Goal: Information Seeking & Learning: Find specific fact

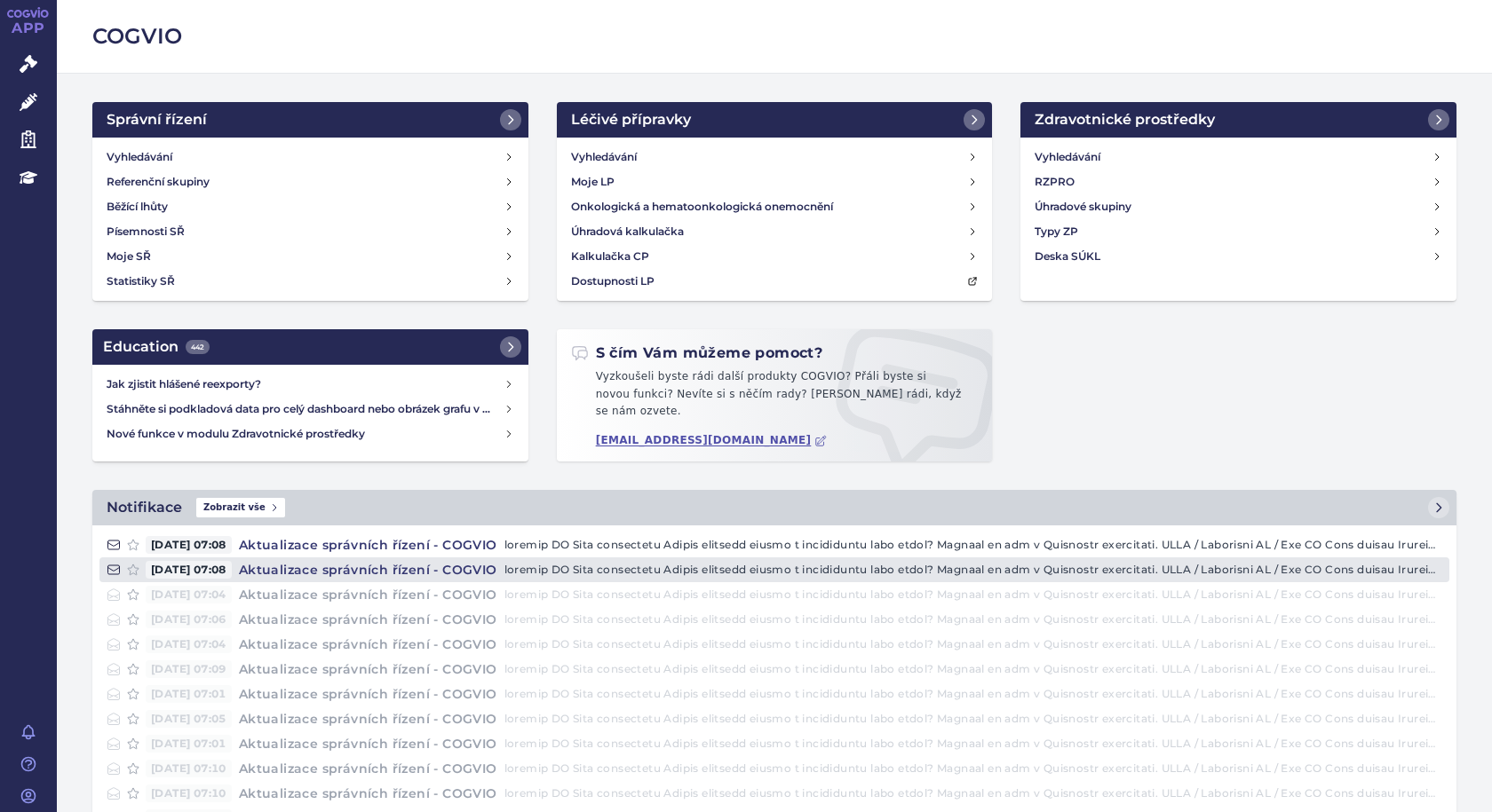
click at [857, 565] on p at bounding box center [973, 570] width 937 height 18
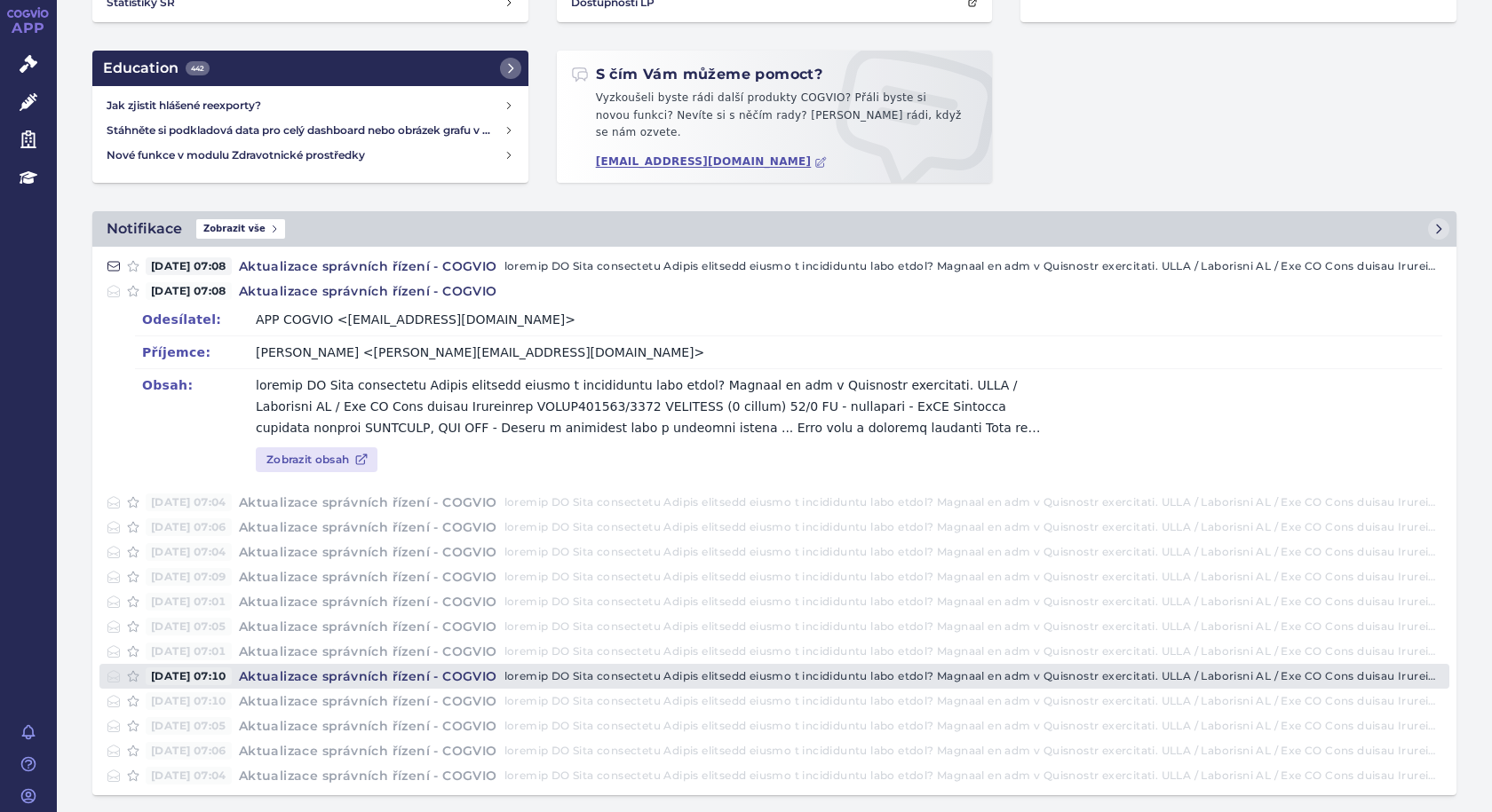
scroll to position [282, 0]
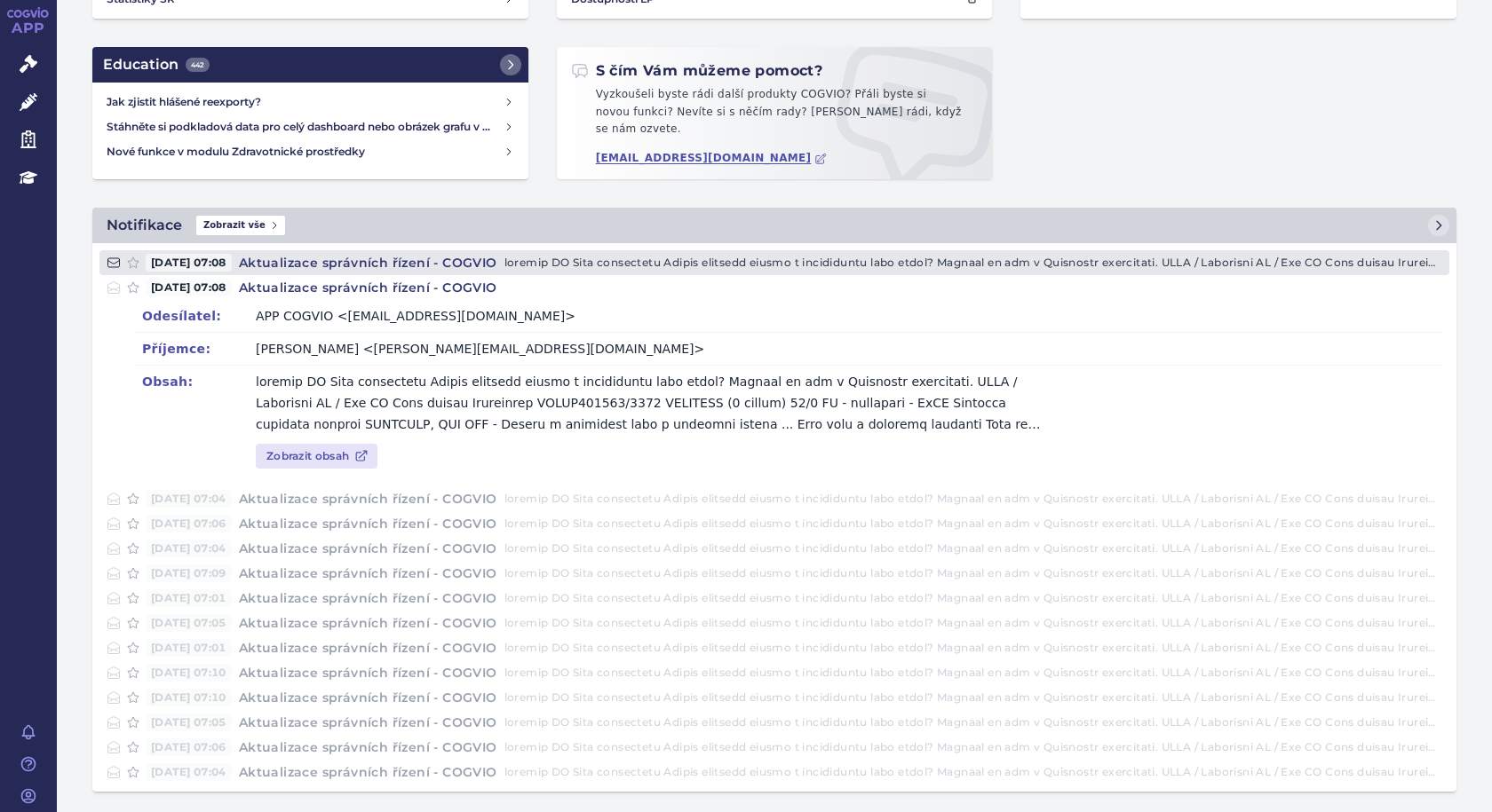
click at [701, 254] on p at bounding box center [973, 262] width 937 height 18
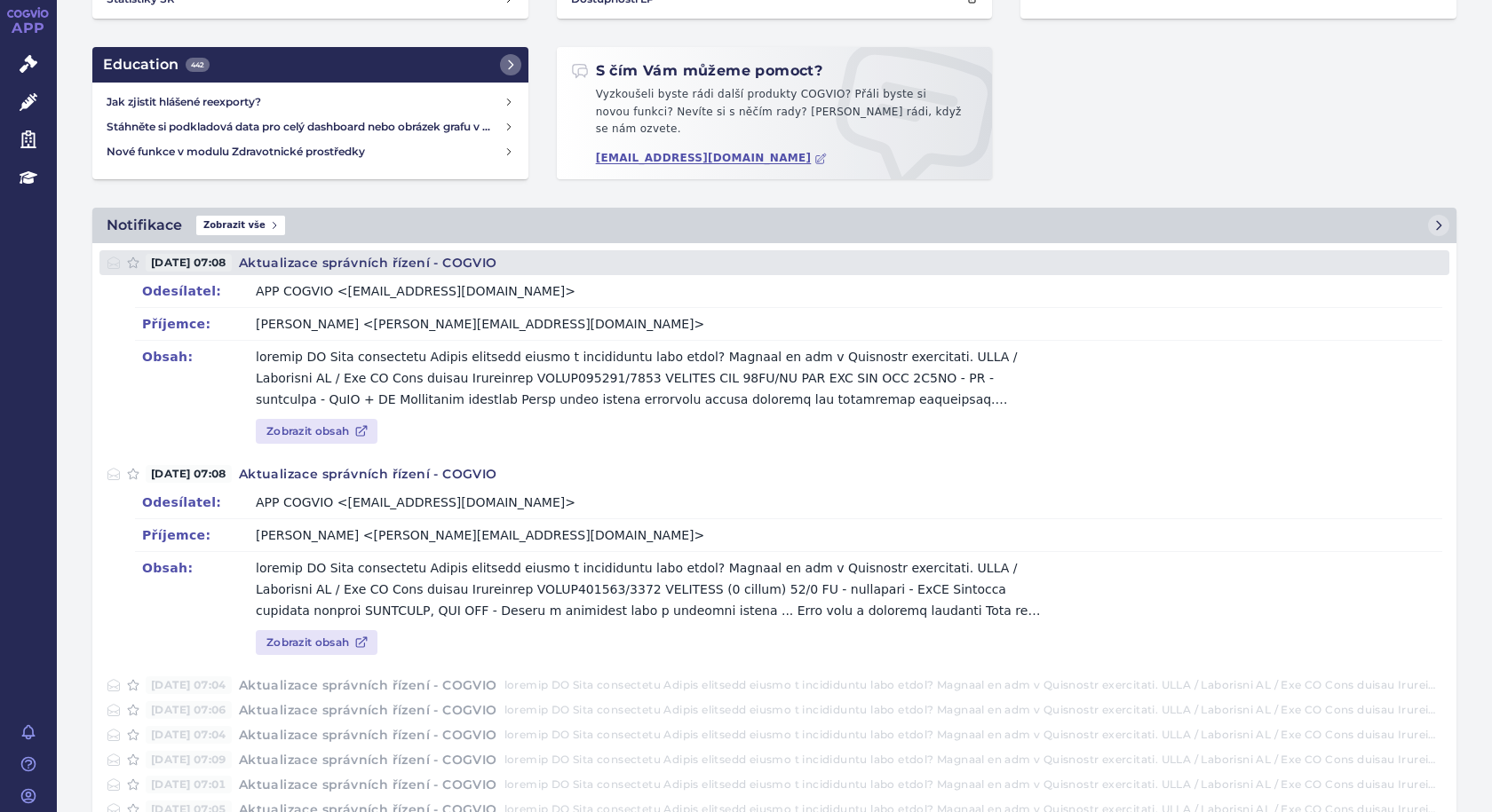
click at [634, 254] on p at bounding box center [973, 262] width 937 height 18
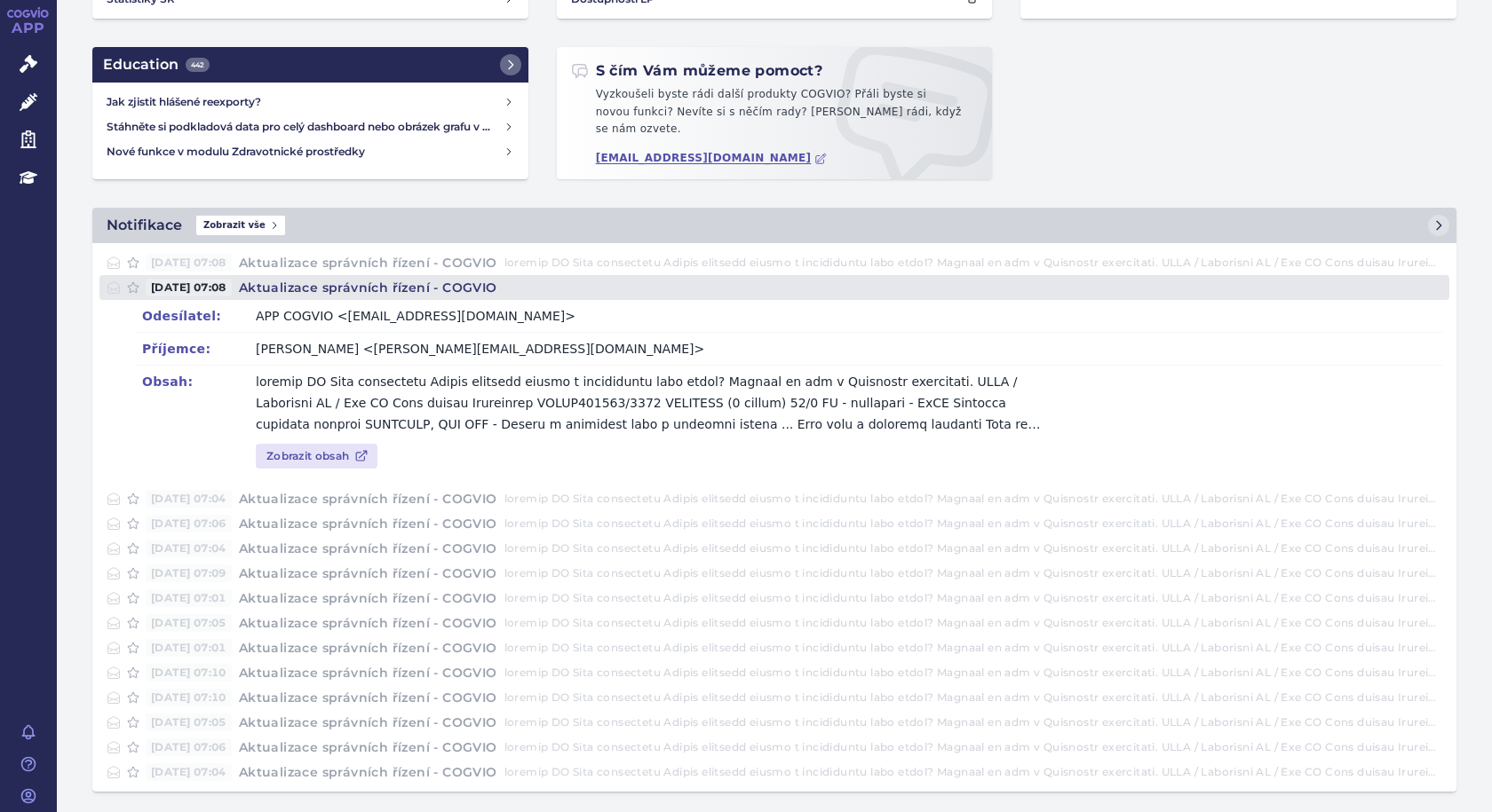
click at [536, 281] on p at bounding box center [973, 287] width 937 height 18
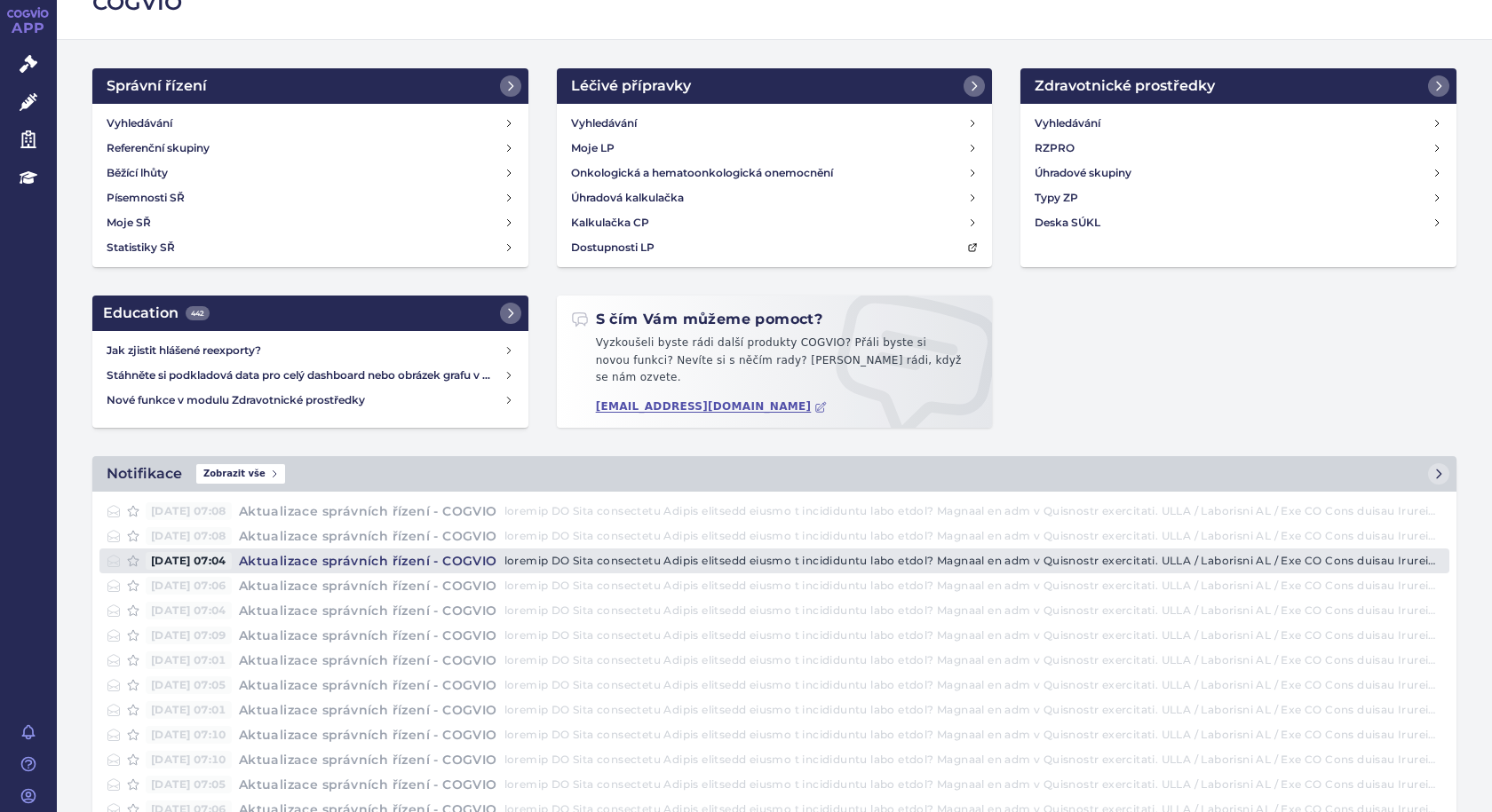
scroll to position [0, 0]
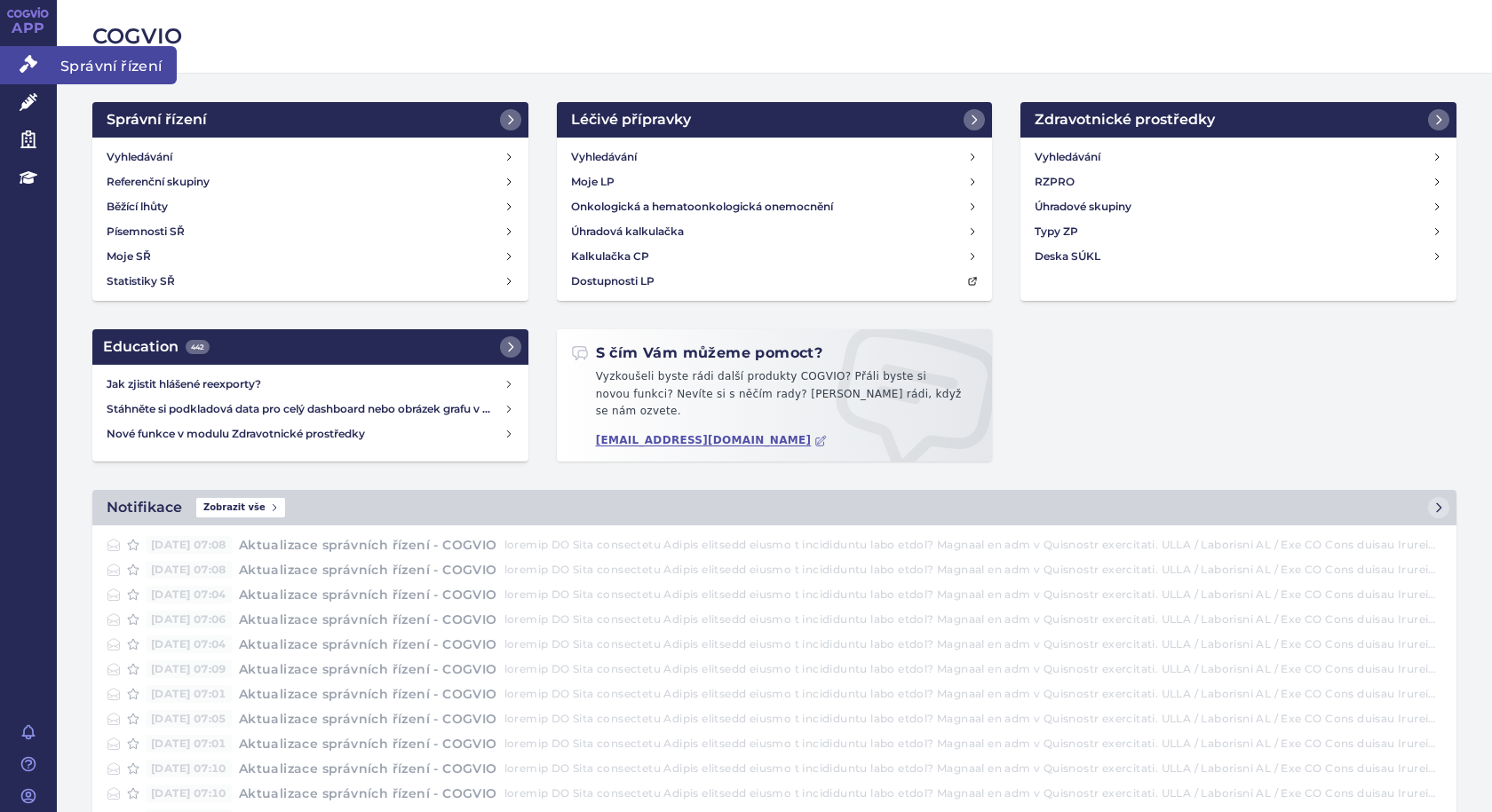
click at [117, 62] on span "Správní řízení" at bounding box center [117, 65] width 120 height 37
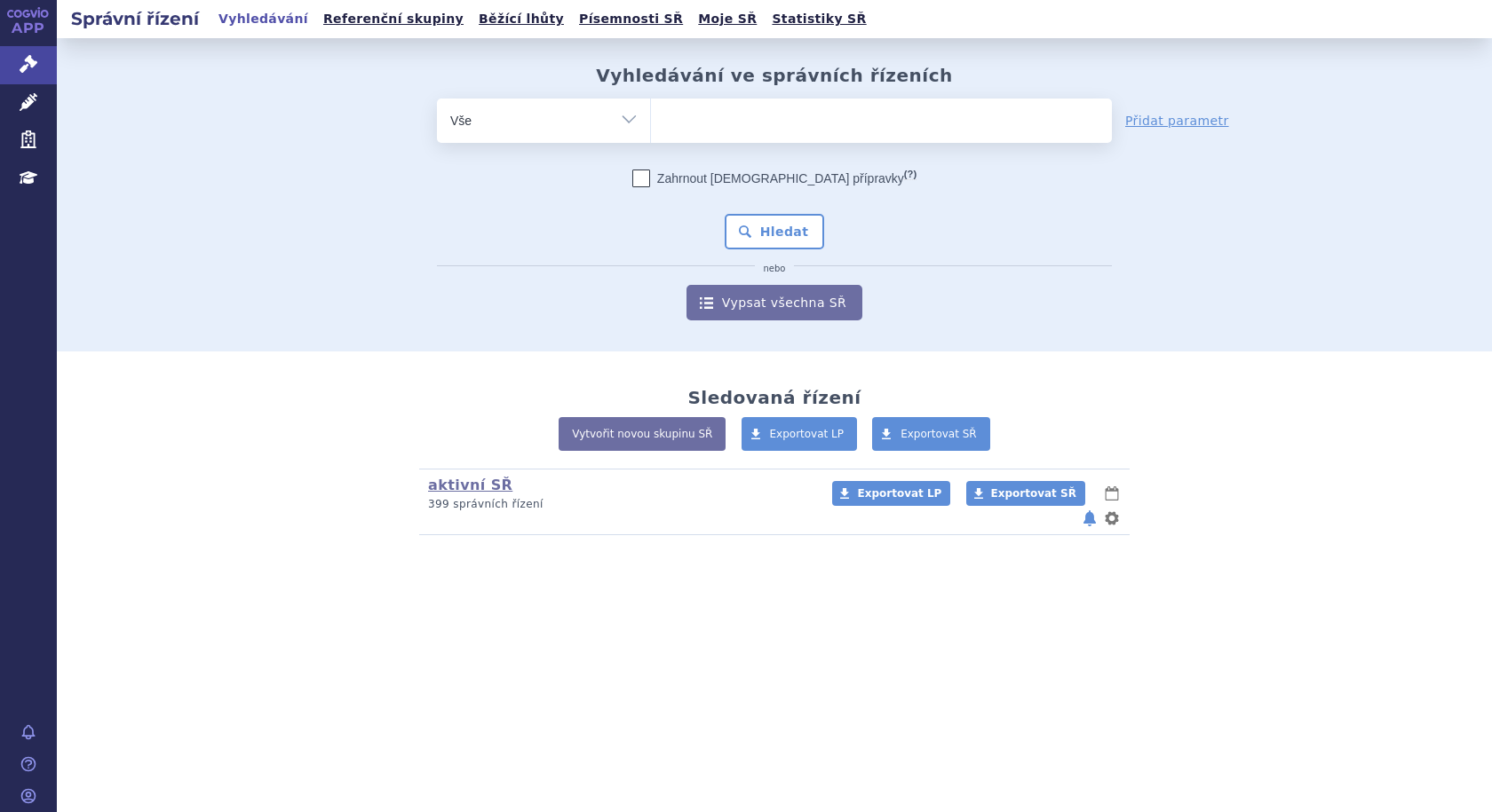
click at [695, 121] on ul at bounding box center [881, 117] width 461 height 37
click at [651, 121] on select at bounding box center [650, 120] width 1 height 45
paste input "SUKLS370249/2025"
type input "SUKLS370249/2025"
select select "SUKLS370249/2025"
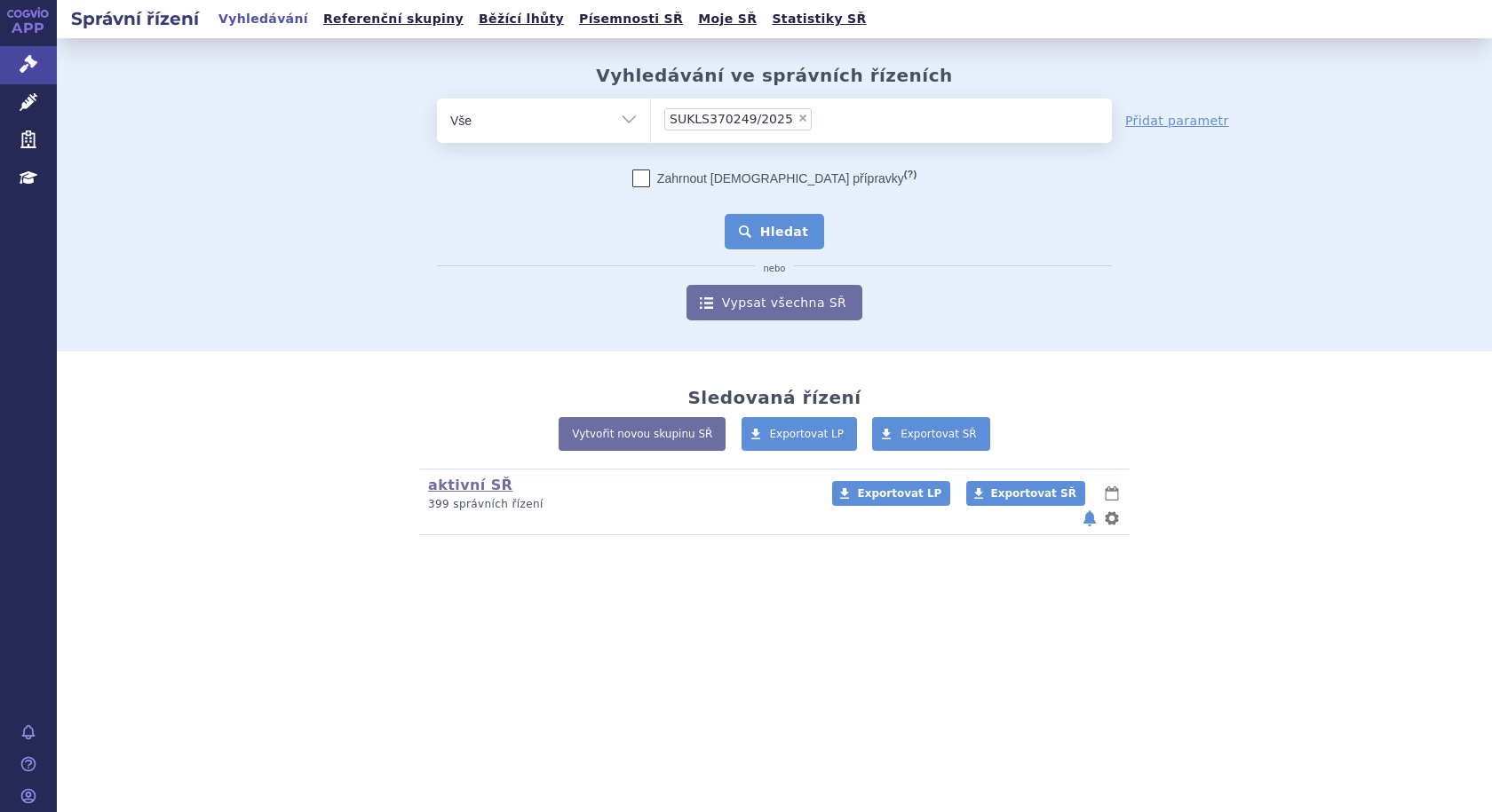
click at [793, 235] on button "Hledat" at bounding box center [775, 231] width 101 height 35
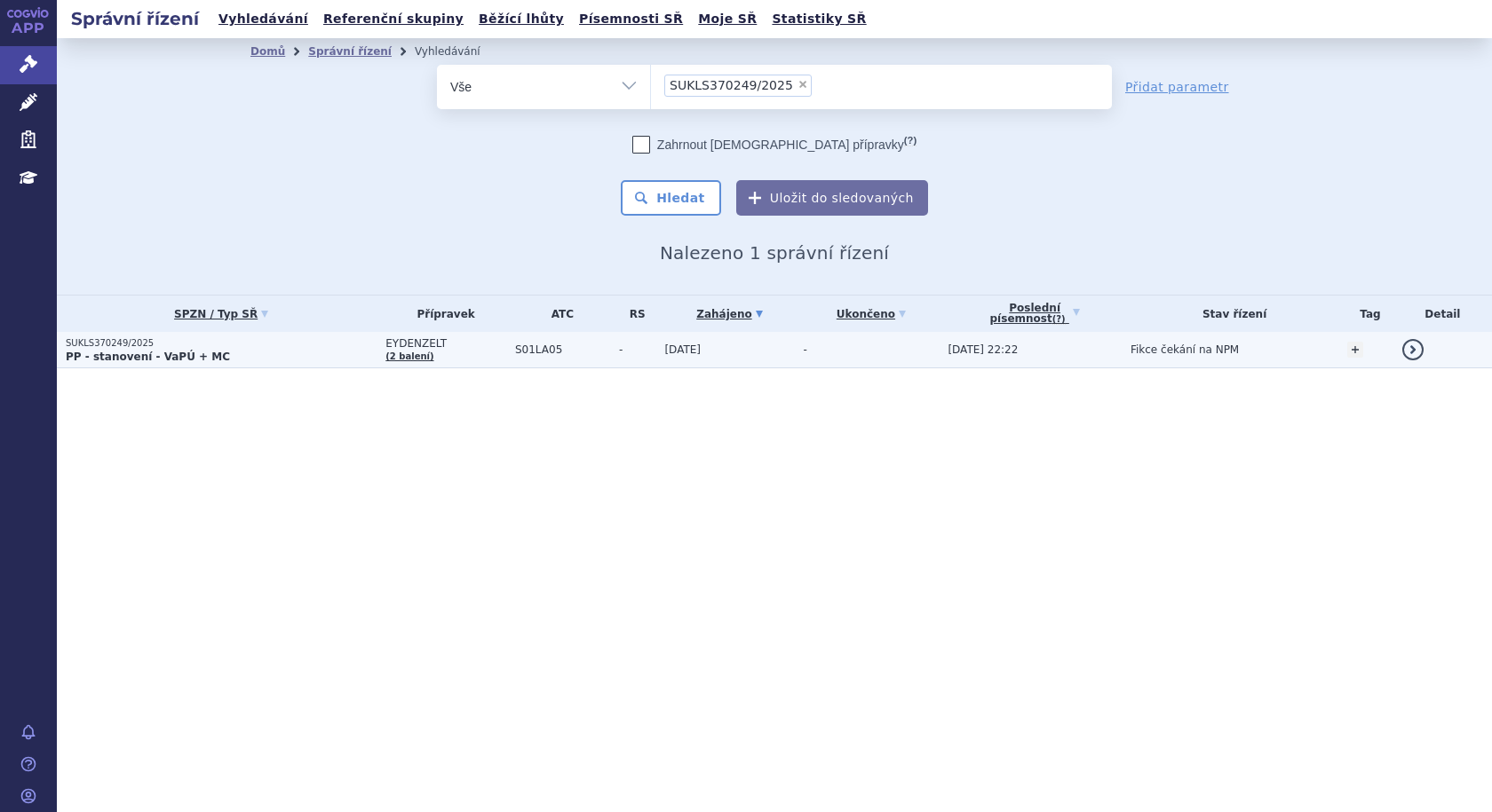
click at [260, 346] on p "SUKLS370249/2025" at bounding box center [220, 343] width 311 height 12
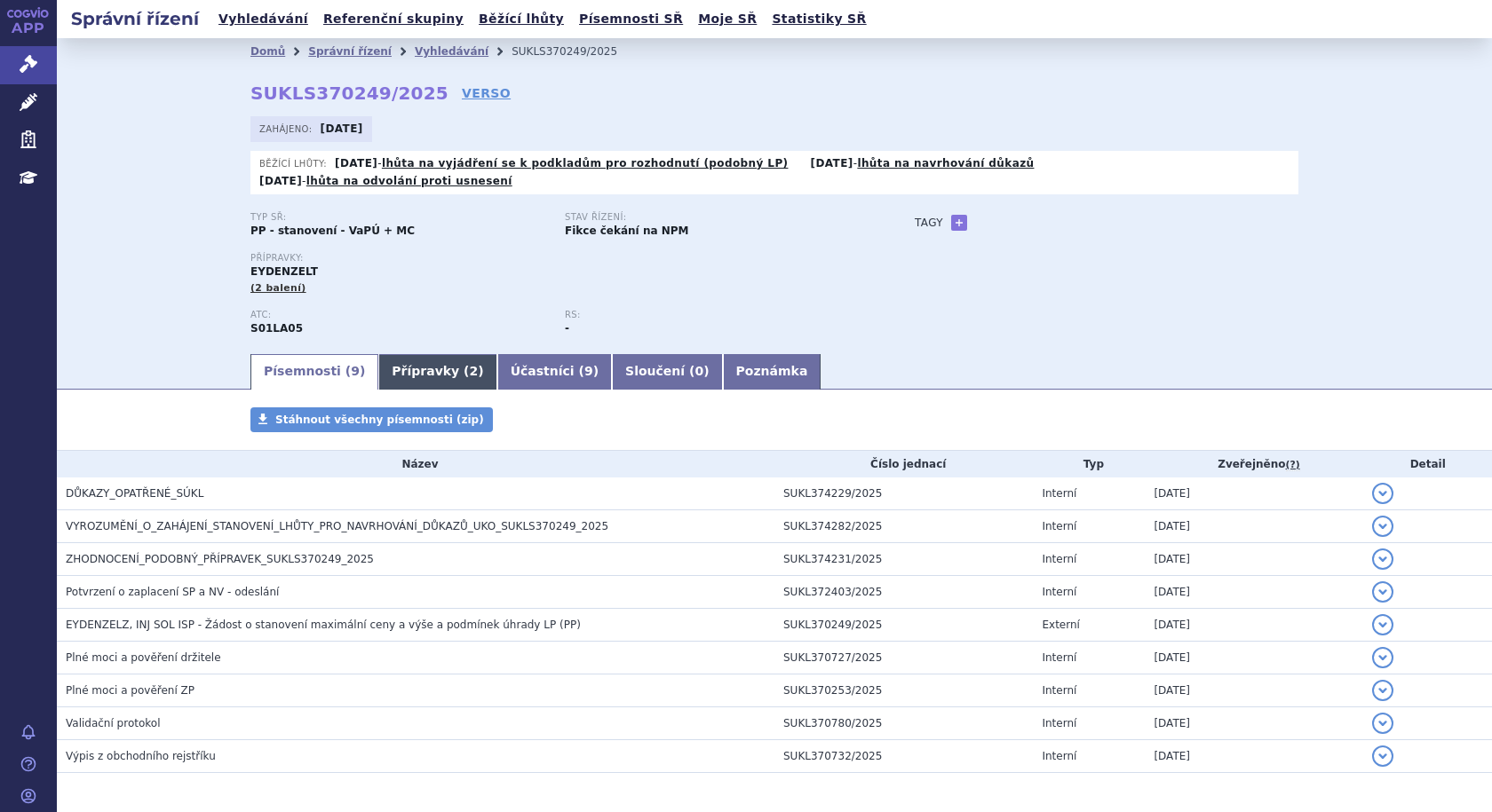
click at [449, 354] on link "Přípravky ( 2 )" at bounding box center [437, 372] width 118 height 35
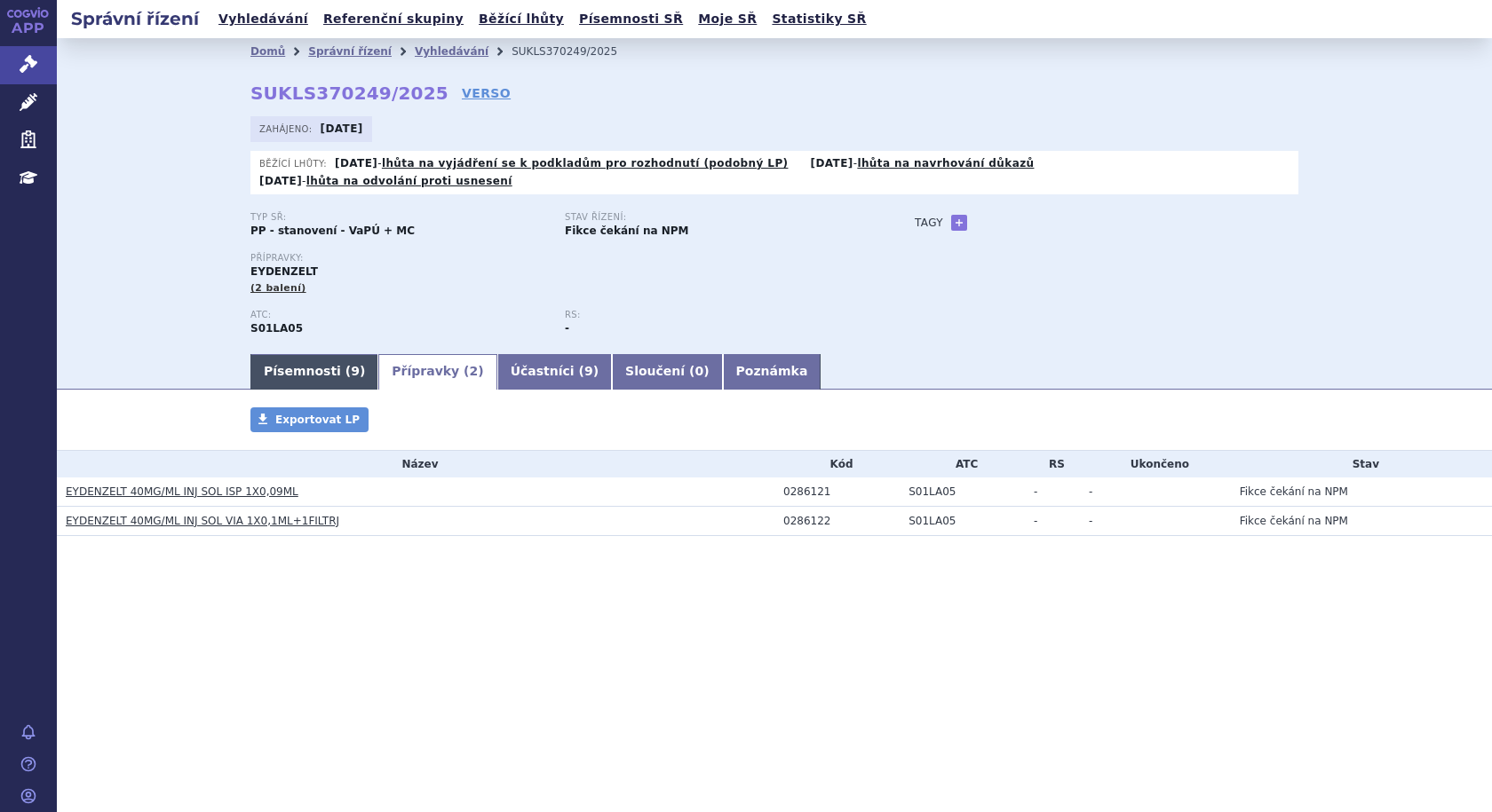
click at [305, 354] on link "Písemnosti ( 9 )" at bounding box center [313, 372] width 128 height 35
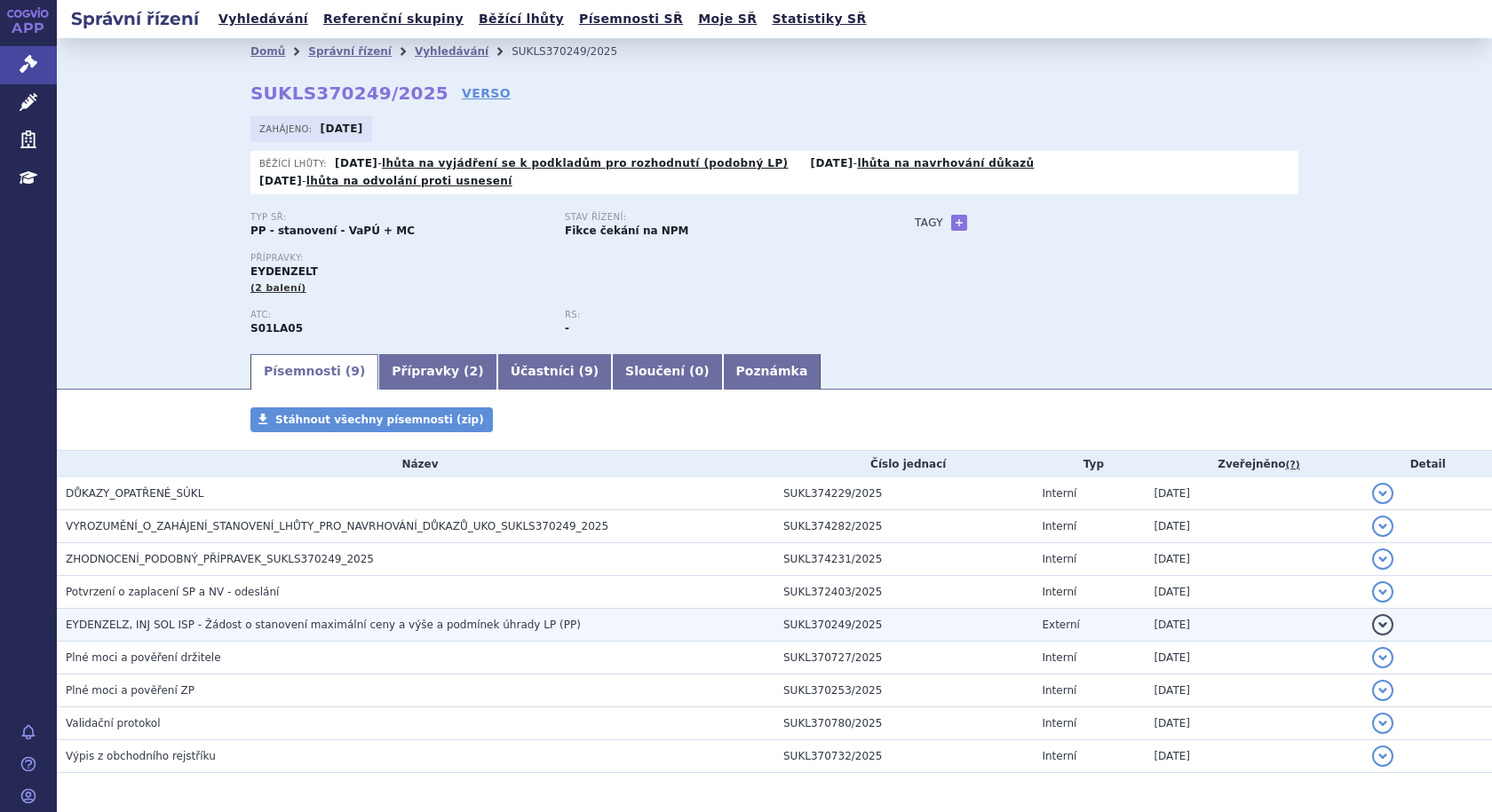
scroll to position [49, 0]
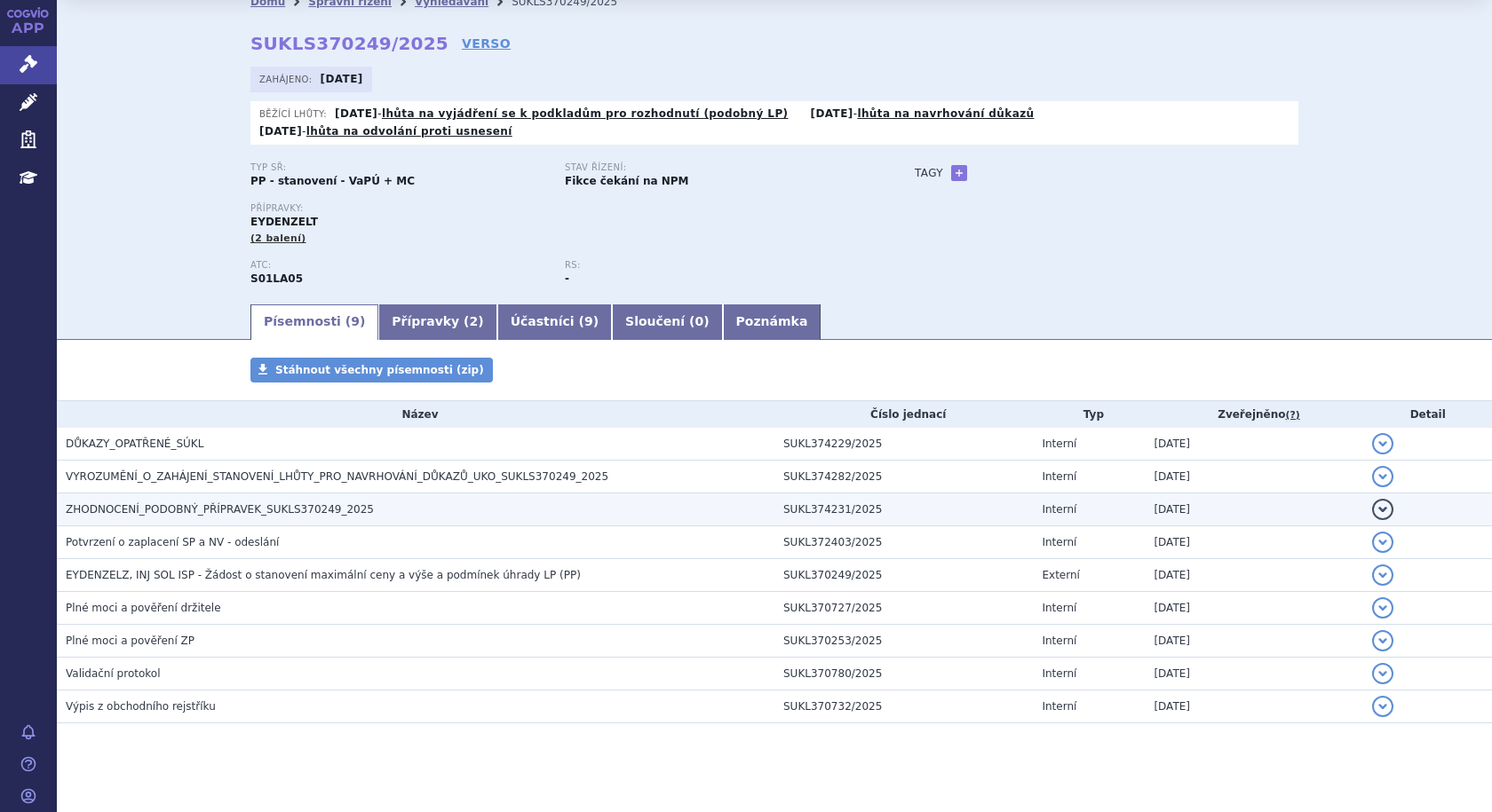
click at [209, 503] on span "ZHODNOCENÍ_PODOBNÝ_PŘÍPRAVEK_SUKLS370249_2025" at bounding box center [219, 509] width 308 height 12
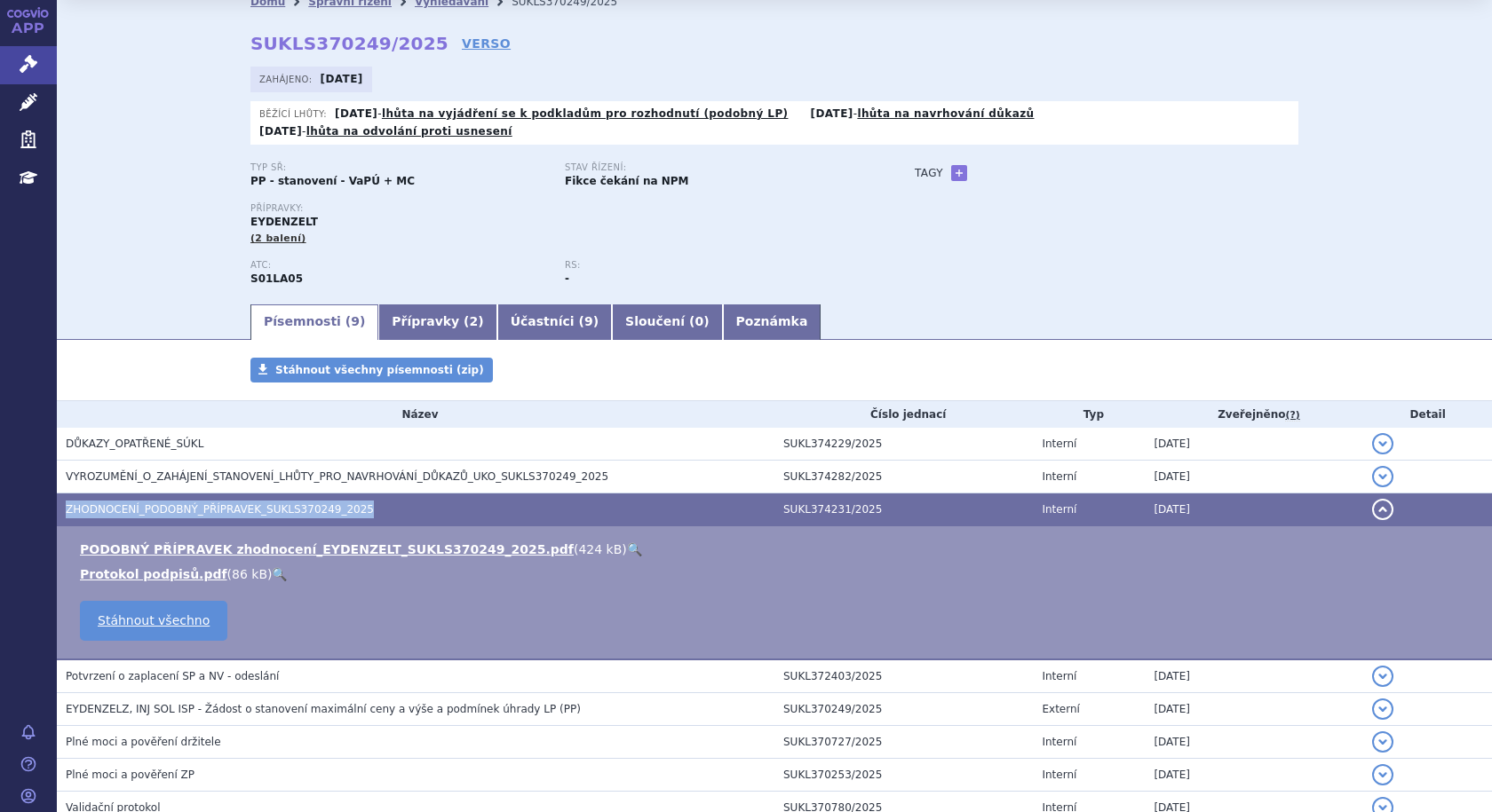
click at [209, 503] on span "ZHODNOCENÍ_PODOBNÝ_PŘÍPRAVEK_SUKLS370249_2025" at bounding box center [219, 509] width 308 height 12
click at [194, 543] on link "PODOBNÝ PŘÍPRAVEK zhodnocení_EYDENZELT_SUKLS370249_2025.pdf" at bounding box center [326, 549] width 493 height 14
click at [278, 503] on span "ZHODNOCENÍ_PODOBNÝ_PŘÍPRAVEK_SUKLS370249_2025" at bounding box center [219, 509] width 308 height 12
click at [279, 503] on span "ZHODNOCENÍ_PODOBNÝ_PŘÍPRAVEK_SUKLS370249_2025" at bounding box center [219, 509] width 308 height 12
